Goal: Navigation & Orientation: Find specific page/section

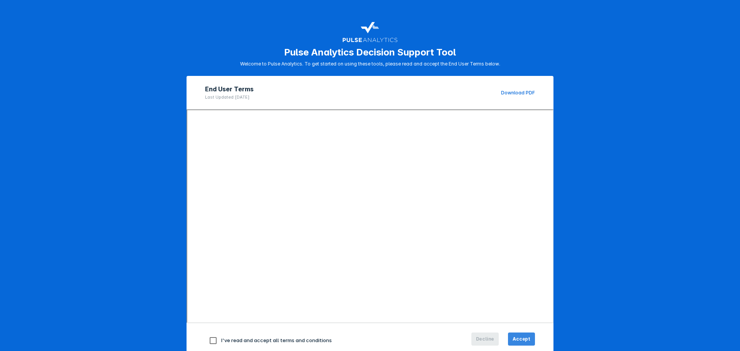
click at [520, 335] on button "Accept" at bounding box center [521, 339] width 27 height 13
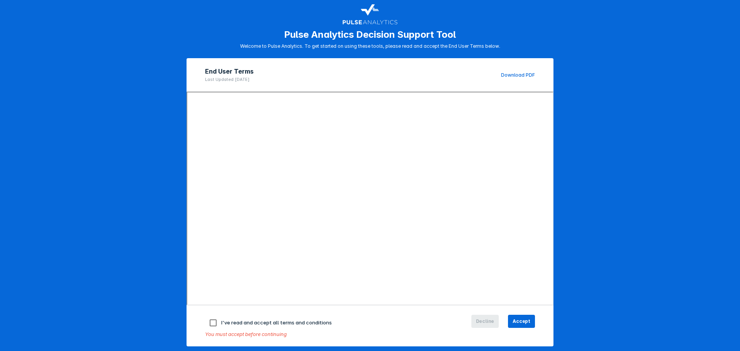
scroll to position [22, 0]
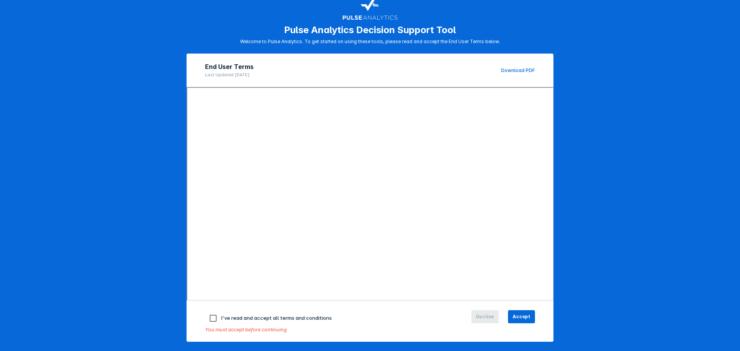
click at [208, 316] on input "checkbox" at bounding box center [213, 318] width 16 height 16
checkbox input "true"
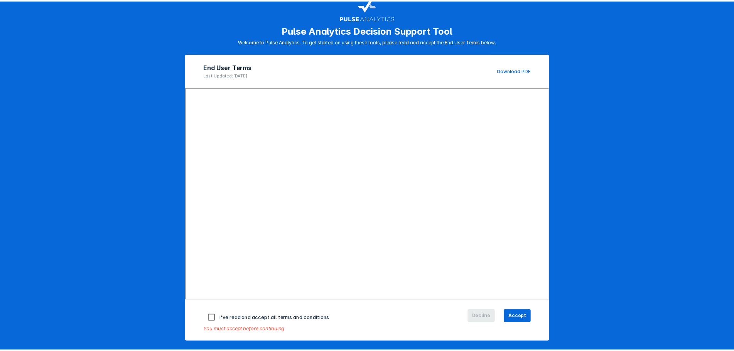
scroll to position [16, 0]
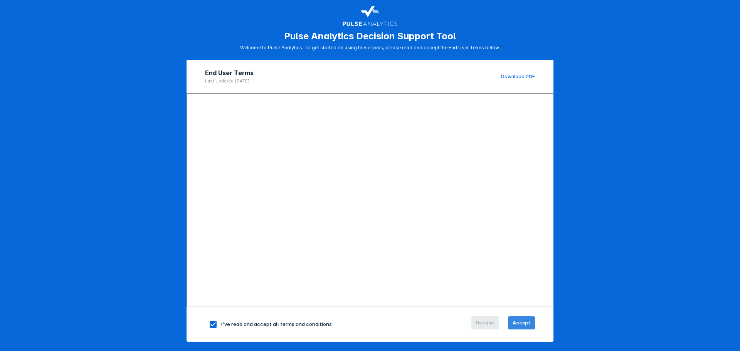
click at [517, 319] on button "Accept" at bounding box center [521, 323] width 27 height 13
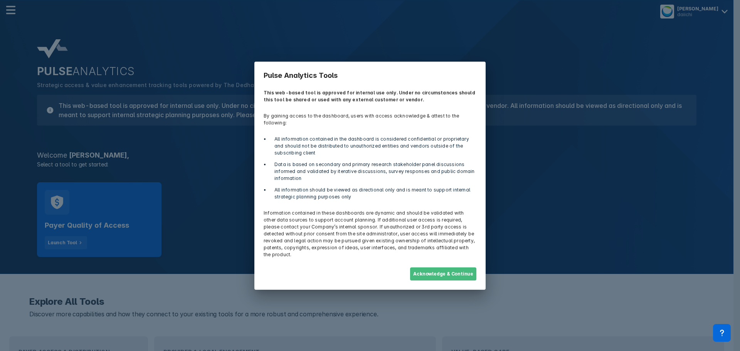
click at [444, 268] on button "Acknowledge & Continue" at bounding box center [443, 274] width 66 height 13
